Goal: Browse casually

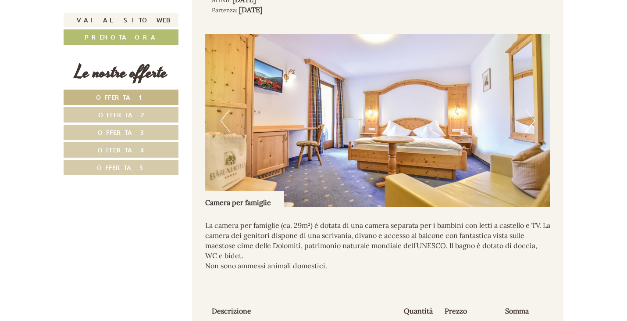
scroll to position [1696, 0]
click at [529, 121] on button "Next" at bounding box center [530, 121] width 9 height 22
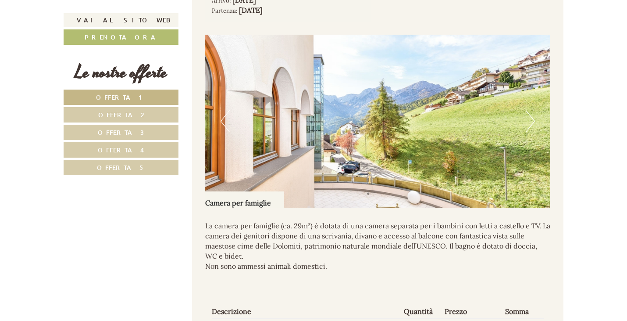
click at [532, 121] on button "Next" at bounding box center [530, 121] width 9 height 22
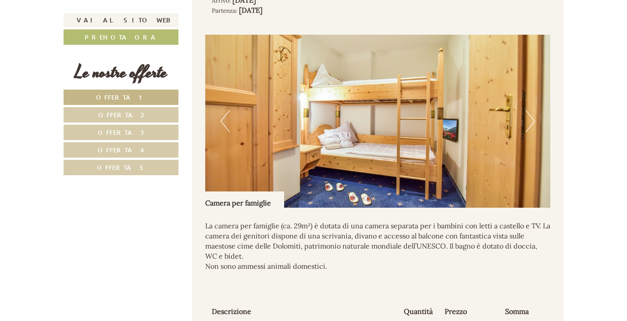
click at [532, 121] on button "Next" at bounding box center [530, 121] width 9 height 22
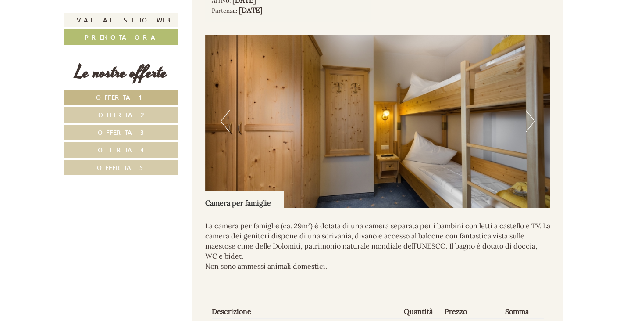
click at [532, 121] on button "Next" at bounding box center [530, 121] width 9 height 22
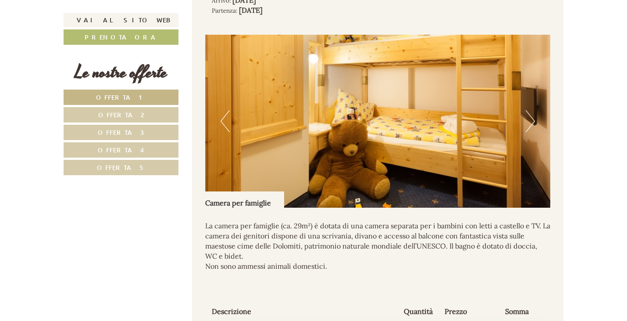
click at [532, 121] on button "Next" at bounding box center [530, 121] width 9 height 22
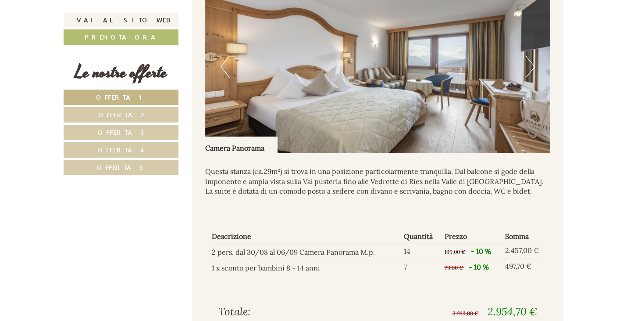
scroll to position [624, 0]
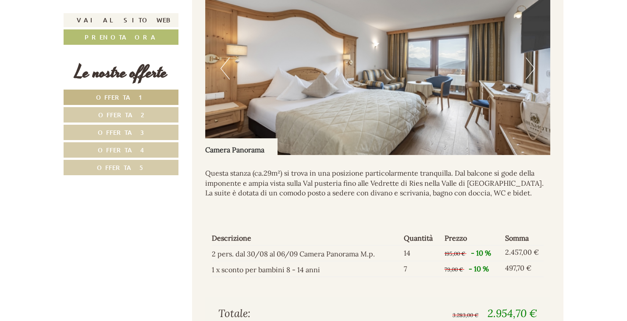
click at [532, 67] on button "Next" at bounding box center [530, 68] width 9 height 22
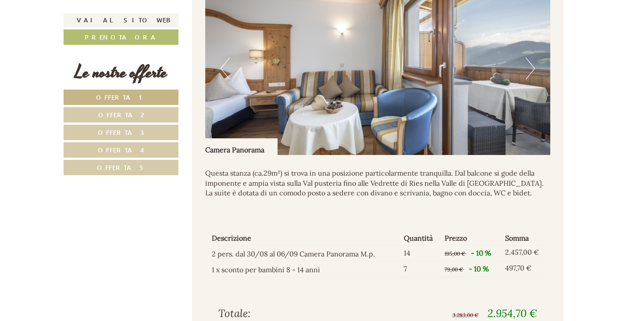
click at [532, 67] on button "Next" at bounding box center [530, 68] width 9 height 22
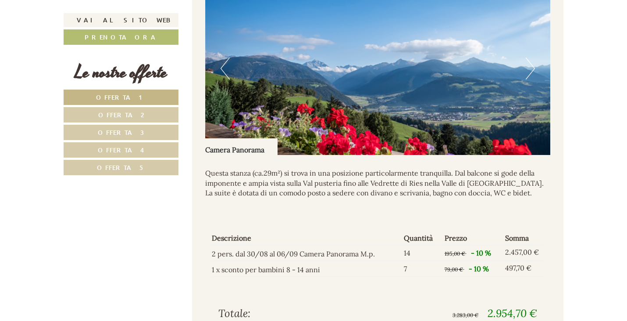
click at [532, 67] on button "Next" at bounding box center [530, 68] width 9 height 22
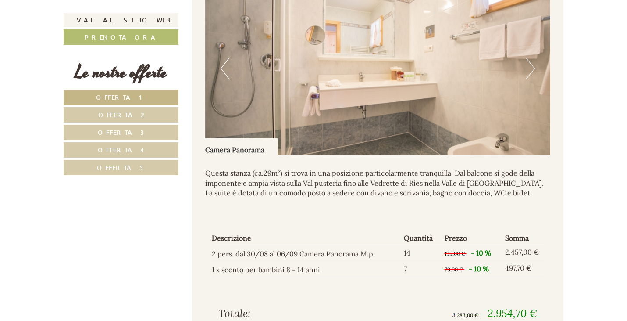
click at [532, 67] on button "Next" at bounding box center [530, 68] width 9 height 22
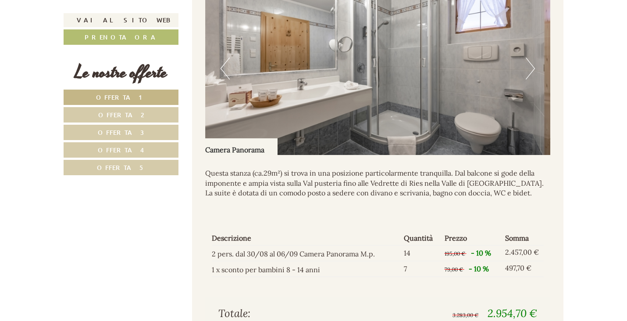
click at [532, 67] on button "Next" at bounding box center [530, 68] width 9 height 22
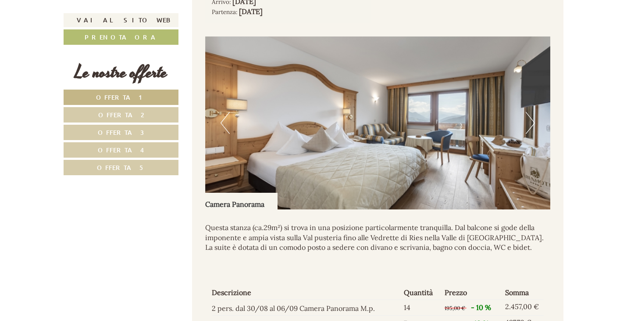
scroll to position [569, 0]
